Goal: Information Seeking & Learning: Learn about a topic

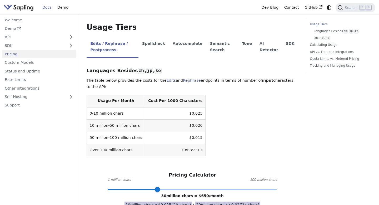
scroll to position [111, 0]
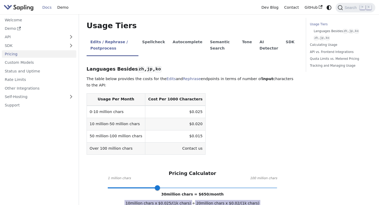
click at [184, 112] on td "$0.025" at bounding box center [175, 112] width 60 height 12
copy td "$0.025"
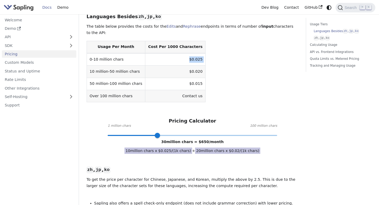
scroll to position [168, 0]
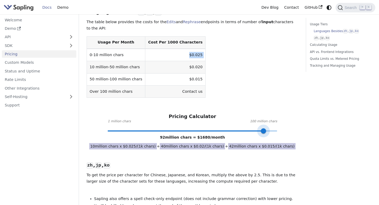
type input "100"
drag, startPoint x: 160, startPoint y: 131, endPoint x: 287, endPoint y: 128, distance: 126.9
click at [287, 128] on div "Pricing Calculator 1 million chars 100 million chars 100 million chars = $ 1800…" at bounding box center [193, 121] width 212 height 17
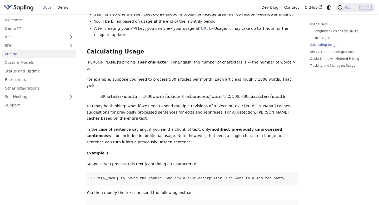
scroll to position [387, 0]
